Goal: Transaction & Acquisition: Purchase product/service

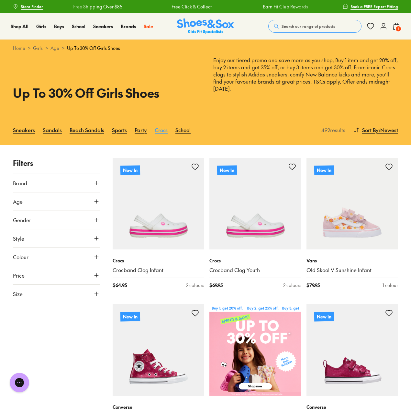
click at [160, 129] on link "Crocs" at bounding box center [161, 130] width 13 height 14
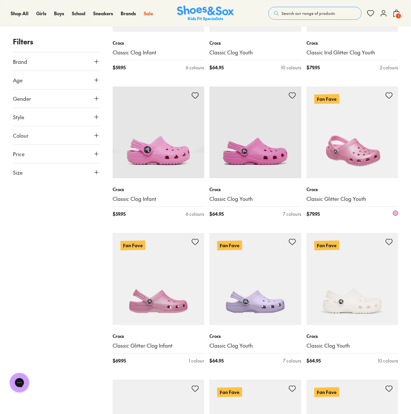
scroll to position [939, 0]
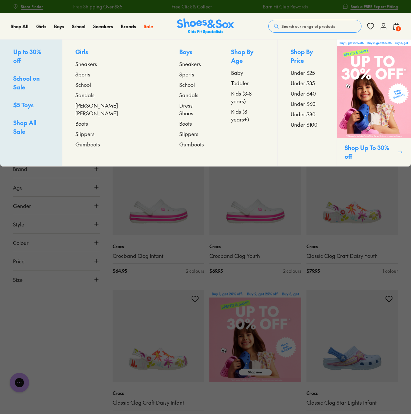
click at [93, 64] on span "Sneakers" at bounding box center [86, 64] width 22 height 8
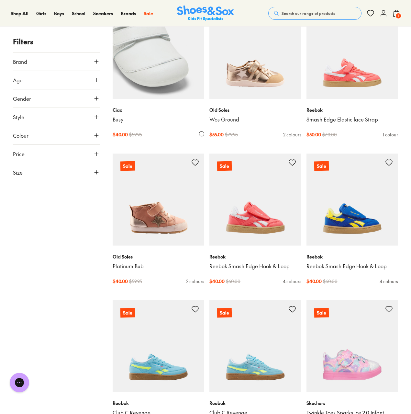
scroll to position [1036, 0]
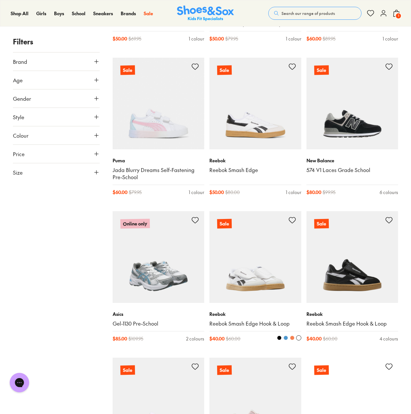
scroll to position [1781, 0]
